Goal: Transaction & Acquisition: Purchase product/service

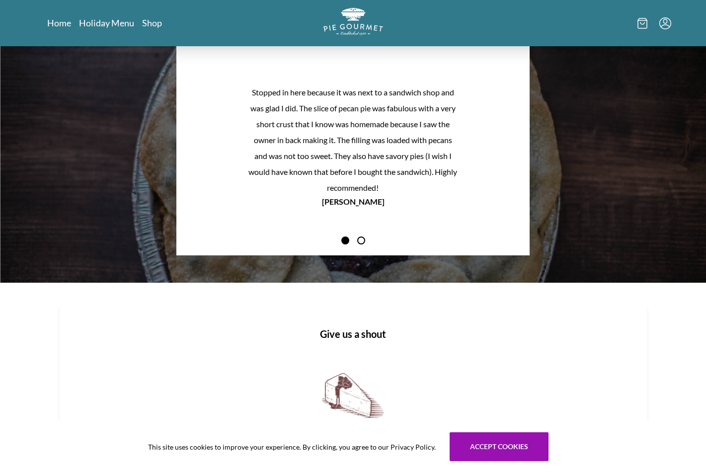
scroll to position [662, 0]
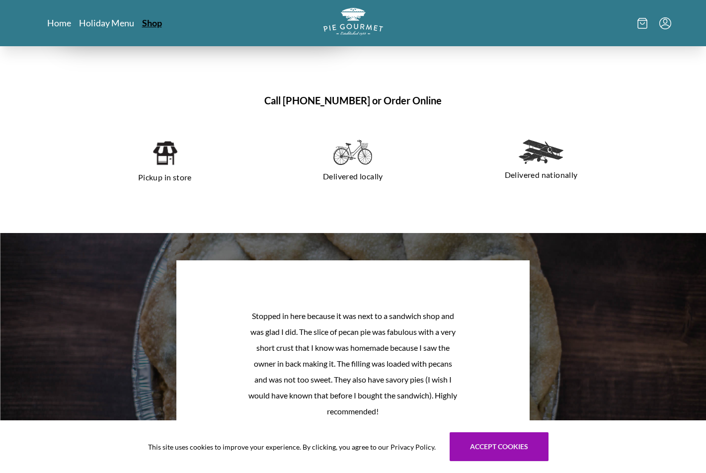
click at [148, 22] on link "Shop" at bounding box center [152, 23] width 20 height 12
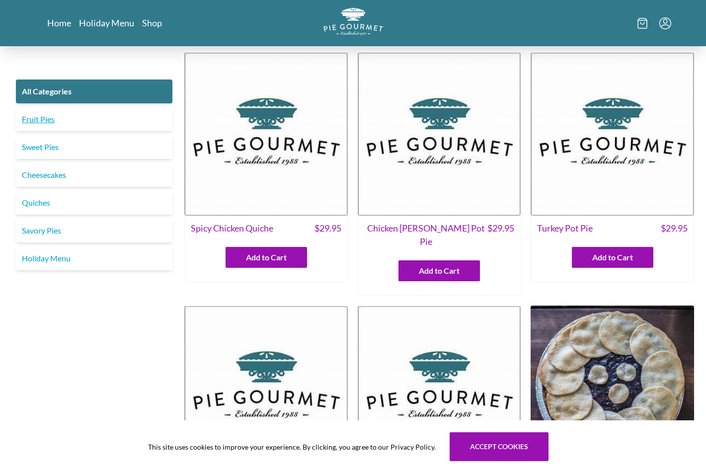
click at [44, 120] on link "Fruit Pies" at bounding box center [94, 119] width 156 height 24
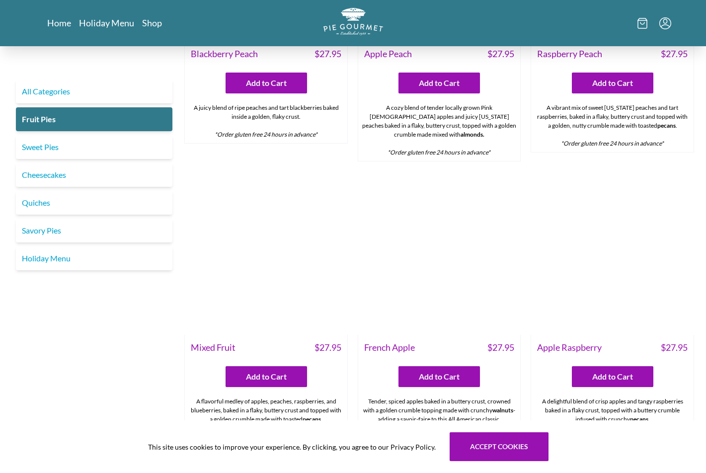
scroll to position [466, 0]
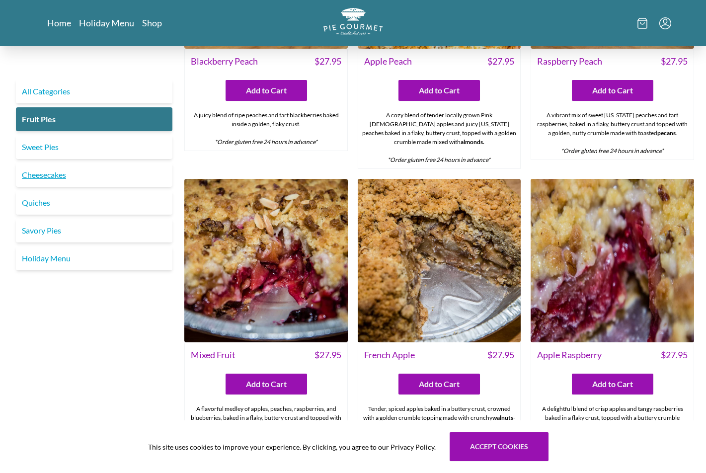
click at [54, 175] on link "Cheesecakes" at bounding box center [94, 175] width 156 height 24
